Goal: Register for event/course

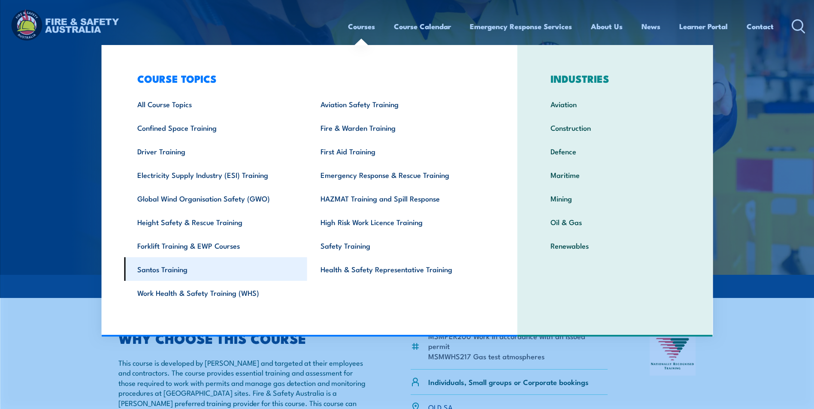
click at [170, 274] on link "Santos Training" at bounding box center [215, 269] width 183 height 24
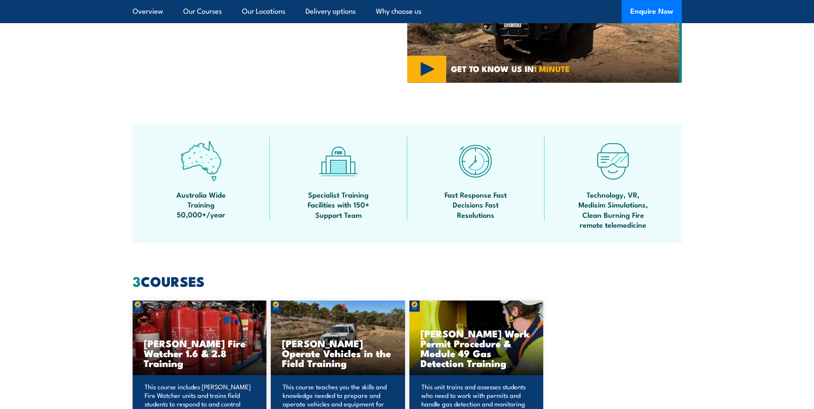
scroll to position [257, 0]
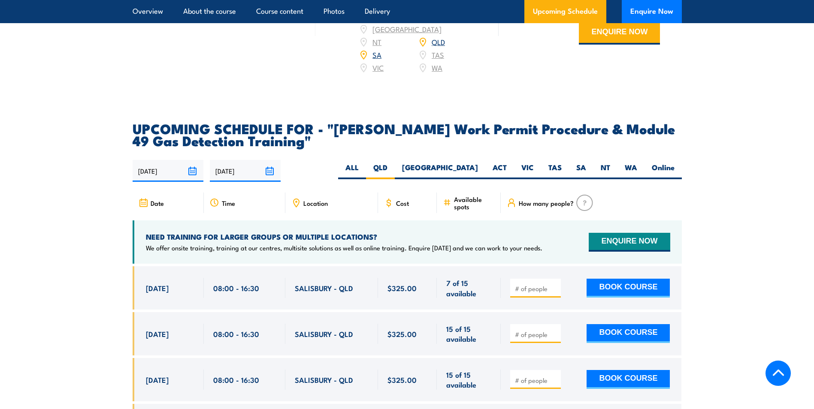
scroll to position [1330, 0]
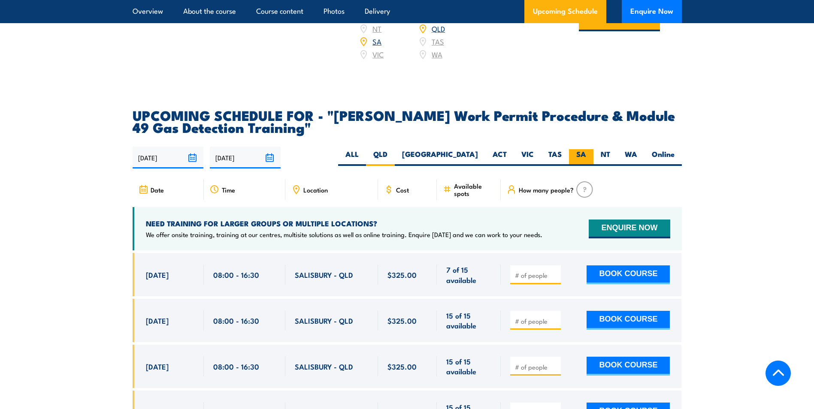
click at [584, 149] on label "SA" at bounding box center [581, 157] width 24 height 17
click at [586, 149] on input "SA" at bounding box center [589, 152] width 6 height 6
radio input "true"
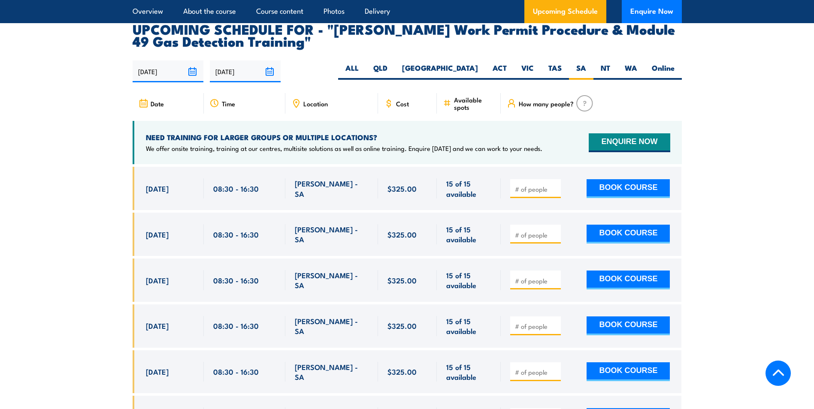
scroll to position [1416, 0]
click at [541, 185] on input "number" at bounding box center [536, 189] width 43 height 9
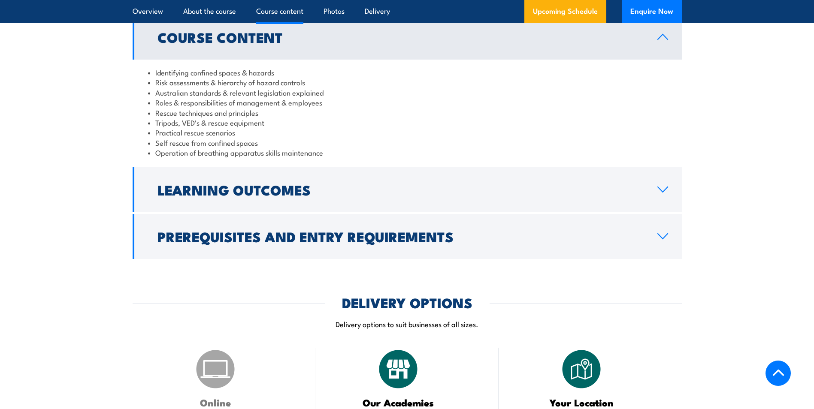
scroll to position [858, 0]
